Goal: Find specific page/section: Find specific page/section

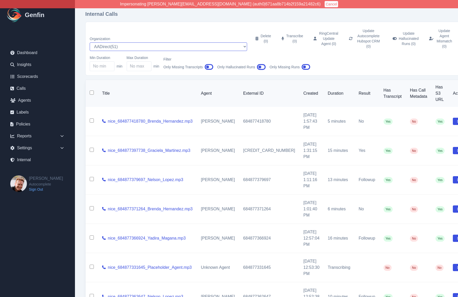
click at [108, 42] on select "AADirect ( 51 ) Aainsco.com ( 57 ) Aainsco.com ( 56 ) Aainsco.com ( 55 ) alec+a…" at bounding box center [168, 46] width 157 height 9
select select "5"
click at [90, 42] on select "AADirect ( 51 ) Aainsco.com ( 57 ) Aainsco.com ( 56 ) Aainsco.com ( 55 ) alec+a…" at bounding box center [168, 46] width 157 height 9
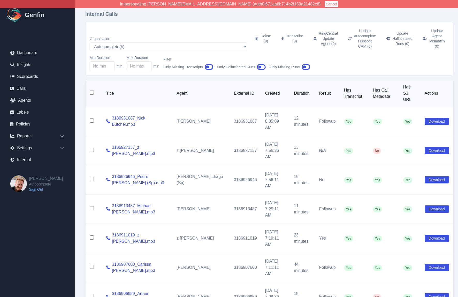
click at [78, 125] on div "Internal Calls Organization AADirect ( 51 ) Aainsco.com ( 57 ) Aainsco.com ( 56…" at bounding box center [269, 219] width 389 height 438
